Goal: Find specific page/section: Find specific page/section

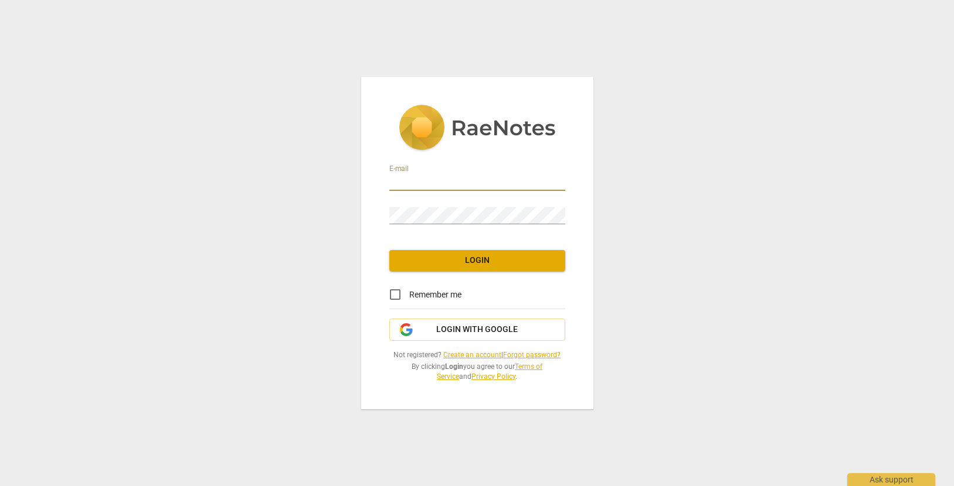
type input "[EMAIL_ADDRESS][DOMAIN_NAME]"
click at [462, 253] on button "Login" at bounding box center [477, 260] width 176 height 21
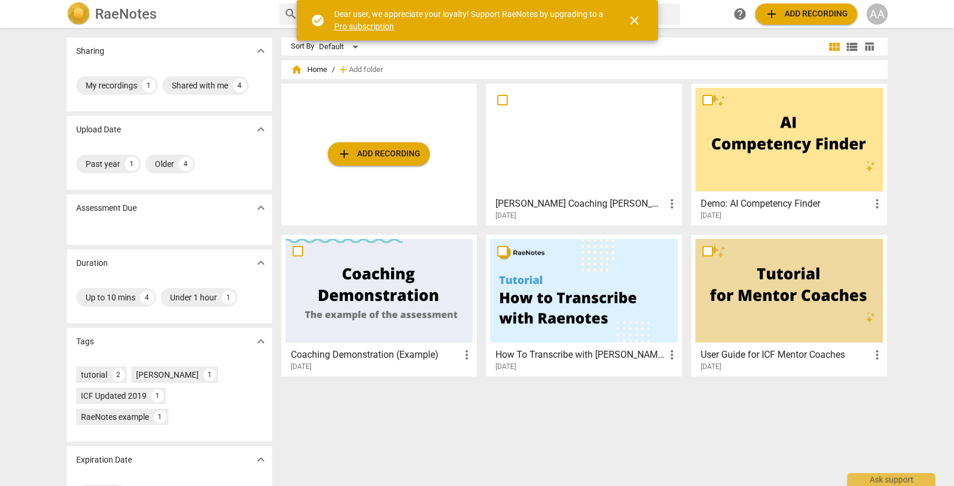
click at [565, 154] on div at bounding box center [584, 140] width 188 height 104
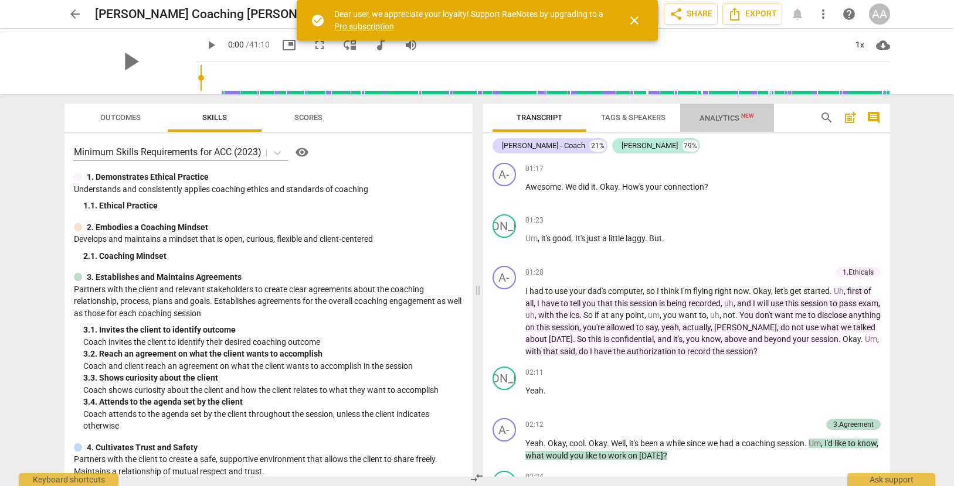
click at [724, 118] on span "Analytics New" at bounding box center [726, 118] width 55 height 9
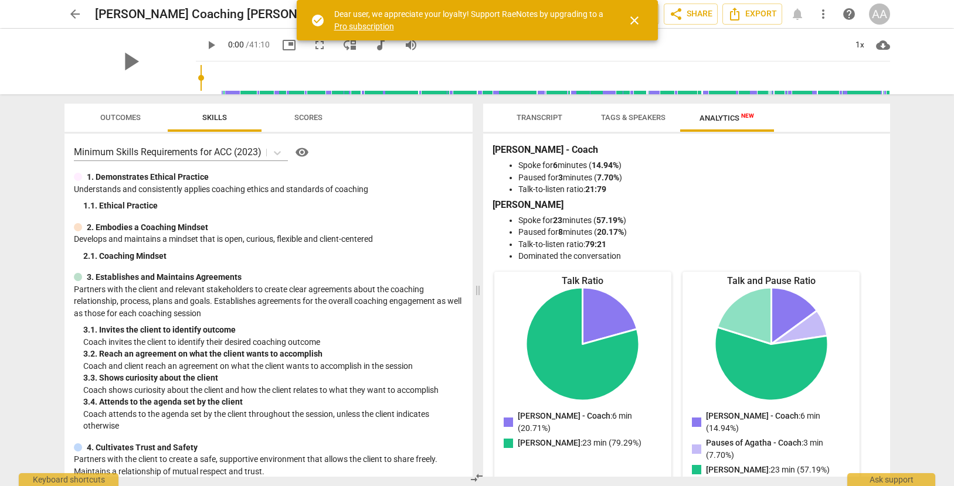
click at [543, 125] on span "Transcript" at bounding box center [539, 118] width 74 height 16
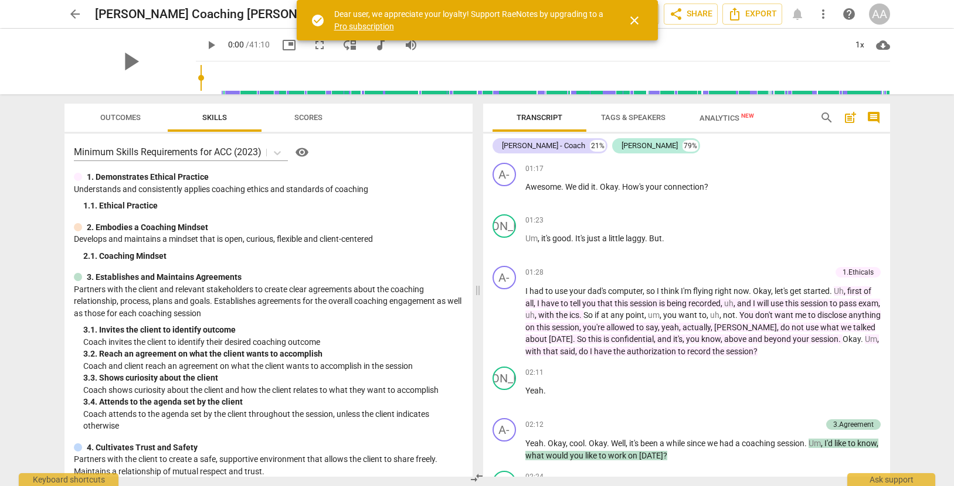
click at [639, 19] on span "close" at bounding box center [634, 20] width 14 height 14
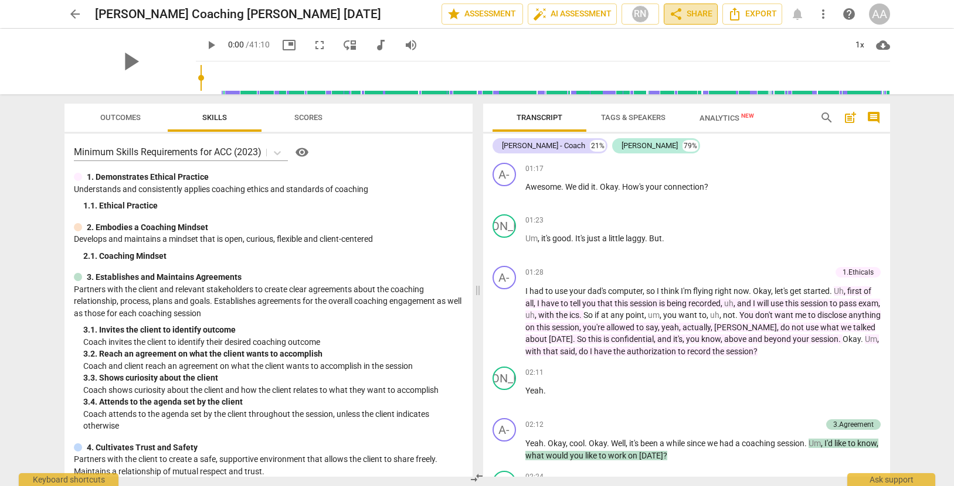
click at [697, 14] on span "share Share" at bounding box center [690, 14] width 43 height 14
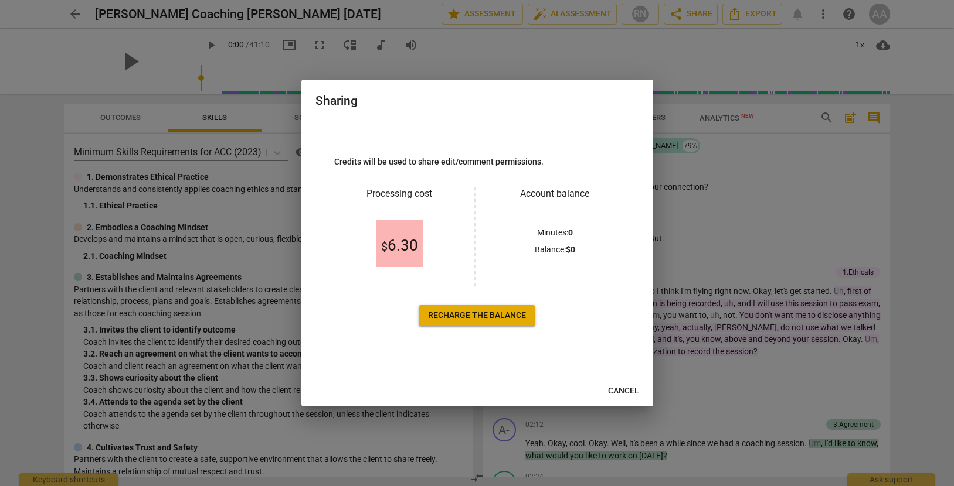
click at [147, 249] on div at bounding box center [477, 243] width 954 height 486
